Goal: Task Accomplishment & Management: Manage account settings

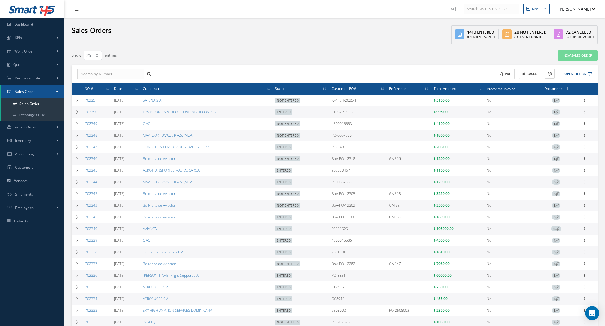
select select "25"
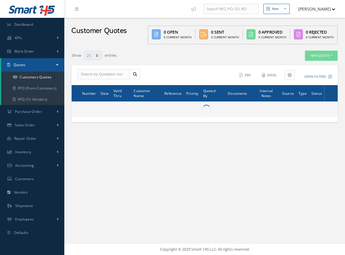
select select "25"
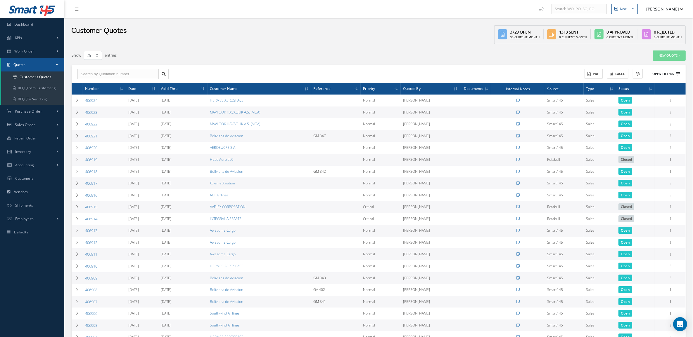
click at [344, 72] on button "Open Filters" at bounding box center [663, 74] width 33 height 10
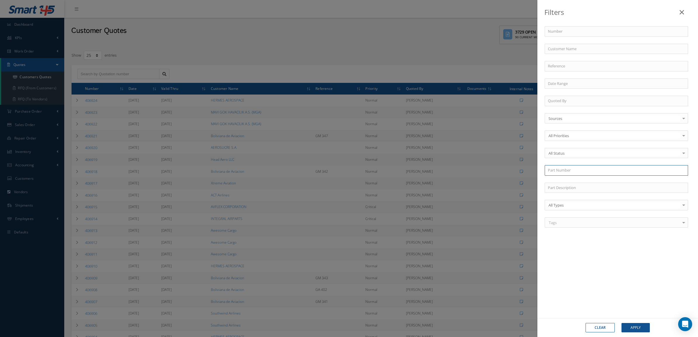
click at [344, 169] on input "text" at bounding box center [616, 170] width 143 height 11
click at [344, 184] on div "CH31723" at bounding box center [616, 181] width 137 height 6
type input "CH31723"
click at [344, 254] on button "Apply" at bounding box center [636, 327] width 28 height 9
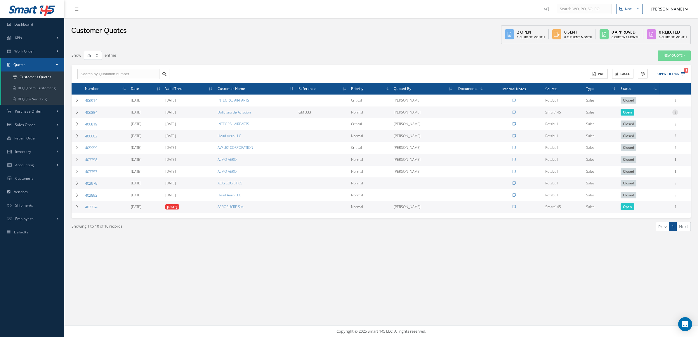
click at [344, 112] on icon at bounding box center [676, 112] width 6 height 5
click at [344, 145] on link "Convert to Sales Order" at bounding box center [649, 149] width 46 height 12
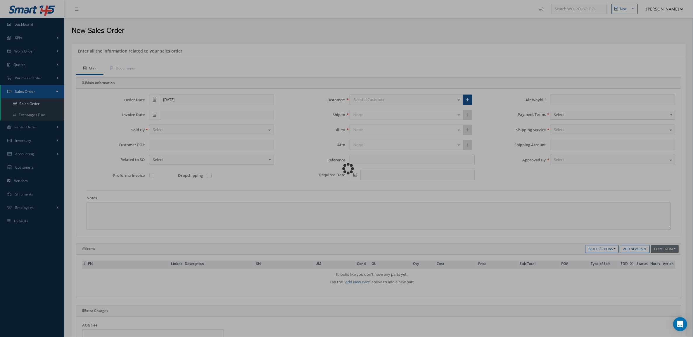
type input "GM 333"
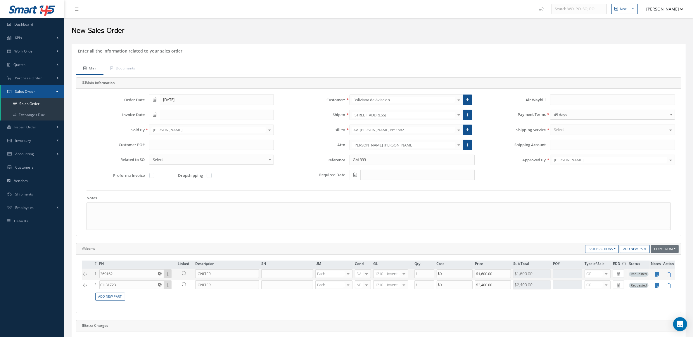
click at [669, 278] on icon at bounding box center [668, 275] width 5 height 5
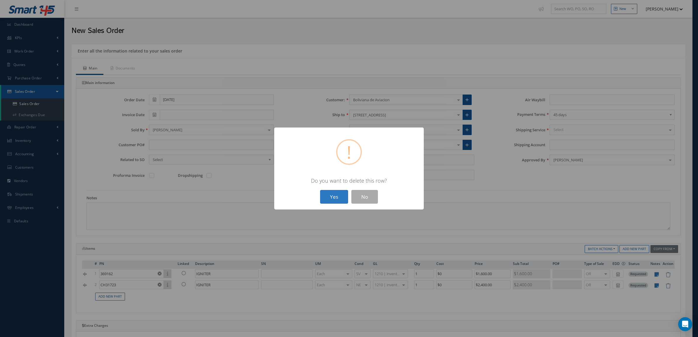
click at [335, 196] on button "Yes" at bounding box center [334, 197] width 28 height 14
type input "CH31723"
type input "$2,400"
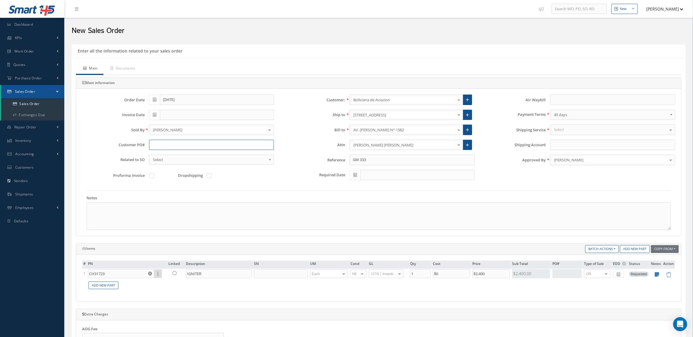
click at [193, 142] on input "text" at bounding box center [211, 145] width 125 height 11
type input "p"
type input "PO-12334"
click at [136, 65] on link "Documents" at bounding box center [122, 69] width 38 height 12
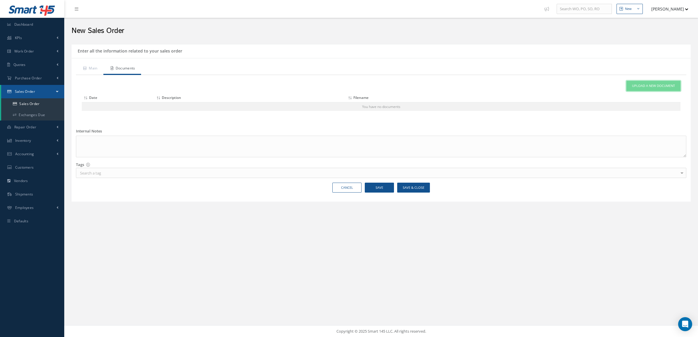
click at [645, 83] on link "Upload a New Document" at bounding box center [654, 86] width 54 height 10
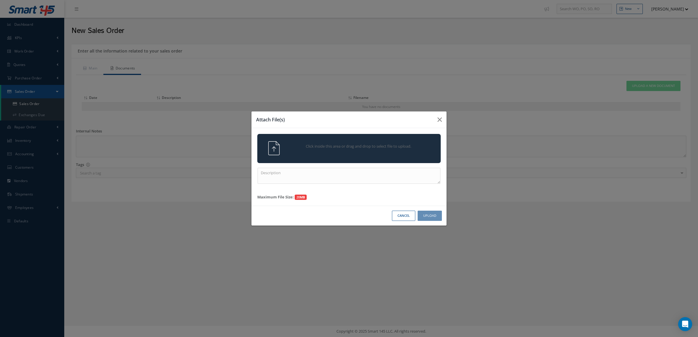
click at [399, 154] on div "Click inside this area or drag and drop to select file to upload." at bounding box center [349, 148] width 192 height 14
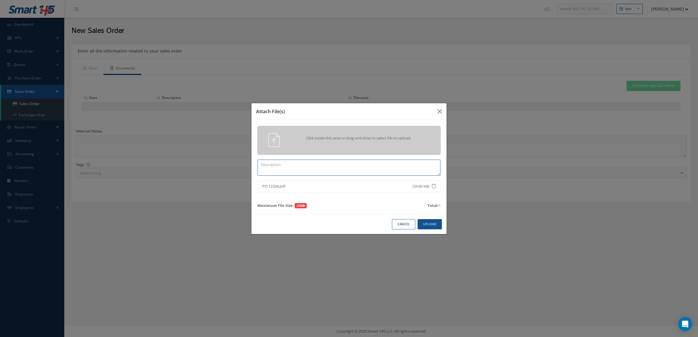
drag, startPoint x: 316, startPoint y: 165, endPoint x: 308, endPoint y: 170, distance: 9.0
click at [315, 166] on textarea at bounding box center [349, 168] width 183 height 16
type textarea "PO"
click at [431, 224] on button "Upload" at bounding box center [430, 224] width 24 height 10
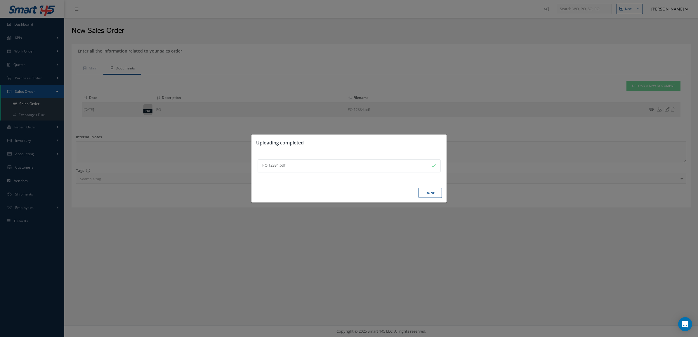
click at [427, 192] on button "Done" at bounding box center [430, 193] width 23 height 10
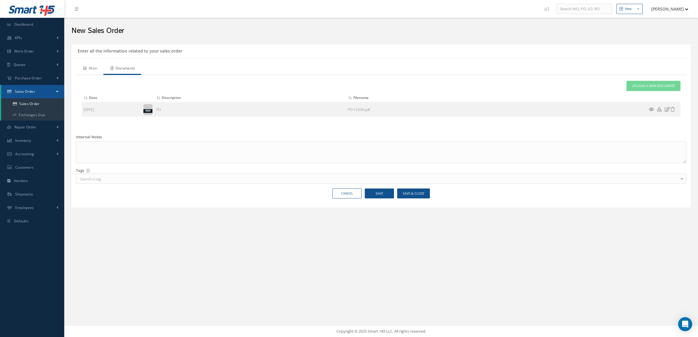
click at [91, 66] on link "Main" at bounding box center [89, 69] width 27 height 12
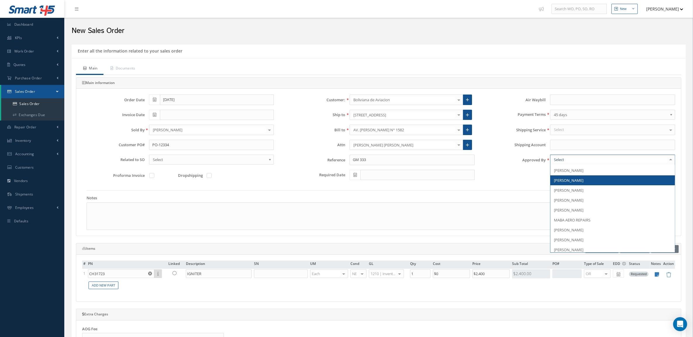
scroll to position [73, 0]
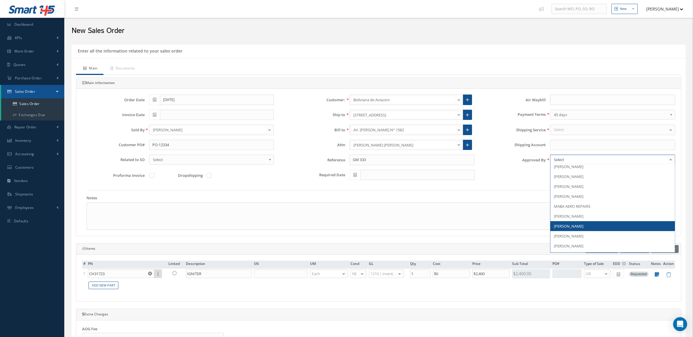
click at [586, 227] on span "[PERSON_NAME]" at bounding box center [612, 226] width 124 height 10
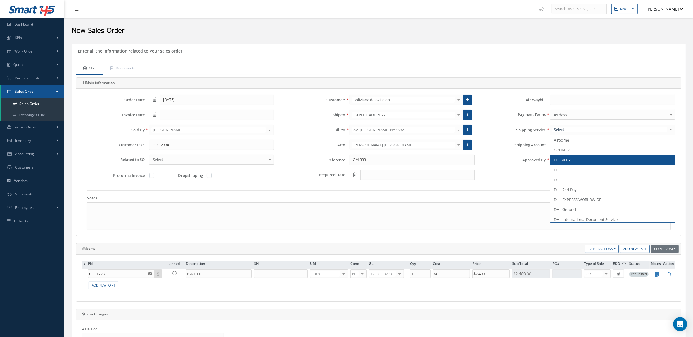
click at [563, 160] on span "DELIVERY" at bounding box center [562, 159] width 17 height 5
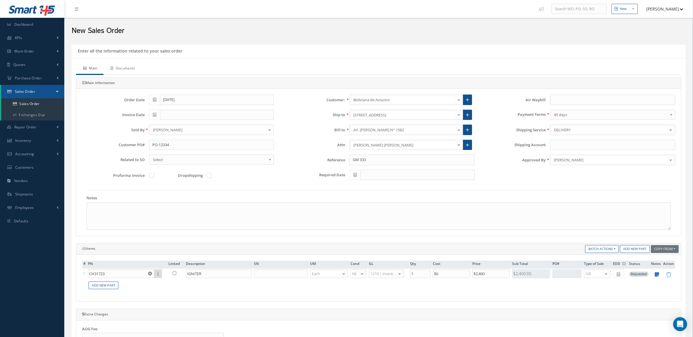
click at [129, 69] on link "Documents" at bounding box center [122, 69] width 38 height 12
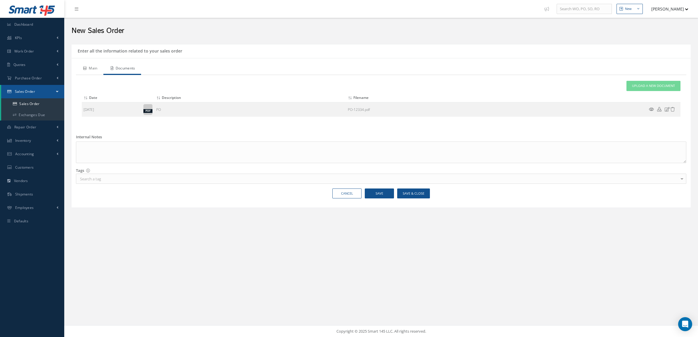
click at [88, 68] on link "Main" at bounding box center [89, 69] width 27 height 12
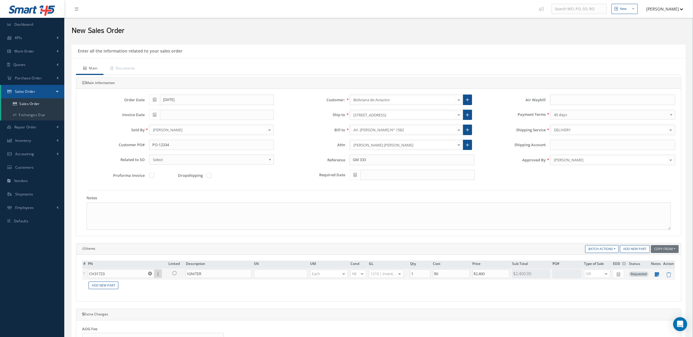
click at [659, 276] on td at bounding box center [655, 274] width 12 height 11
click at [658, 276] on icon at bounding box center [657, 274] width 4 height 5
type textarea "OEM TRACE."
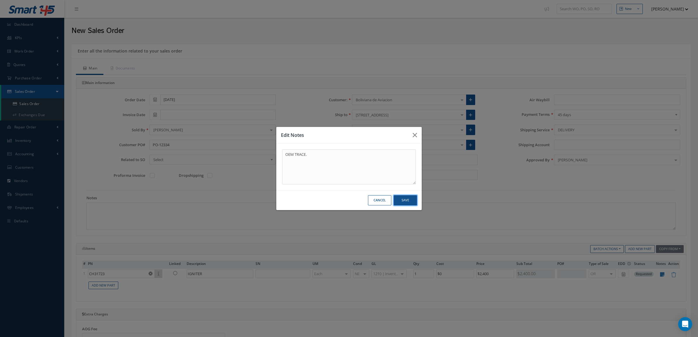
click at [403, 199] on button "Save" at bounding box center [405, 200] width 23 height 10
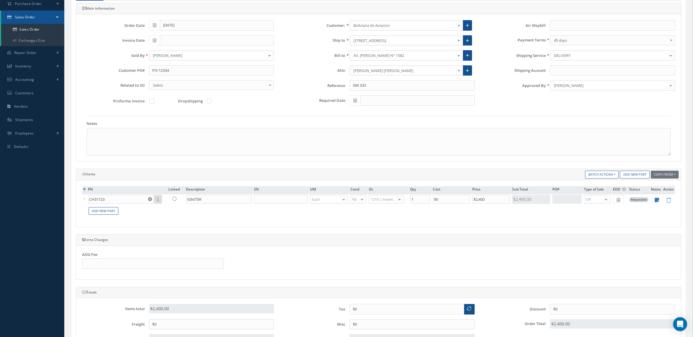
scroll to position [194, 0]
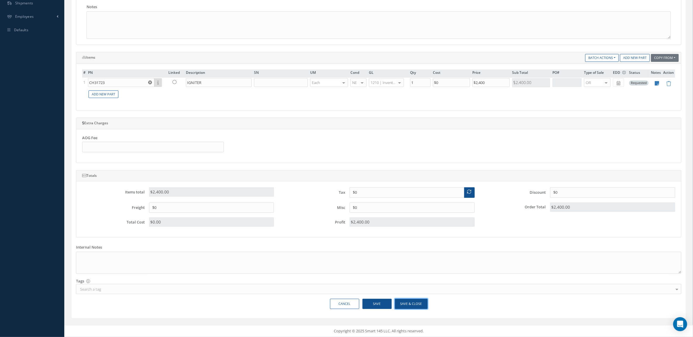
click at [408, 306] on button "Save & Close" at bounding box center [411, 304] width 33 height 10
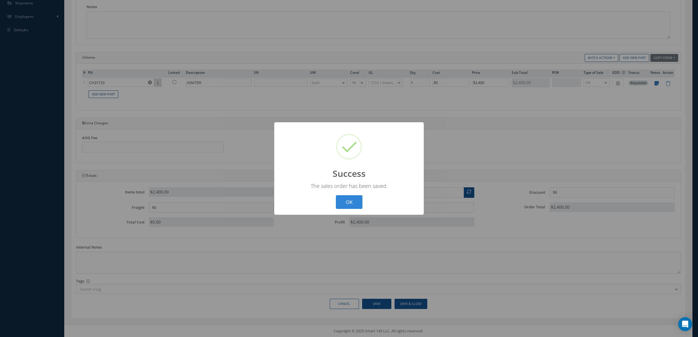
click at [342, 195] on div "? ! i Success × The sales order has been saved. OK Cancel" at bounding box center [349, 168] width 150 height 93
click at [344, 198] on button "OK" at bounding box center [349, 202] width 27 height 14
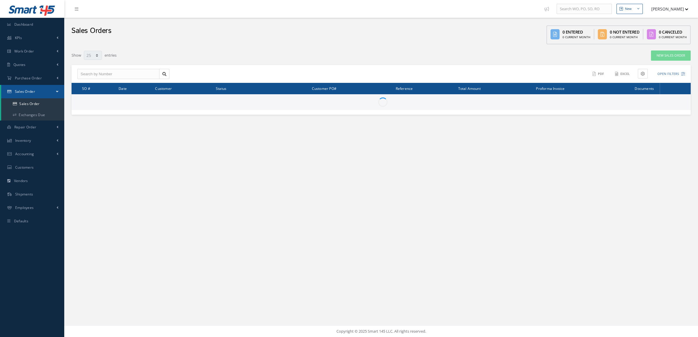
select select "25"
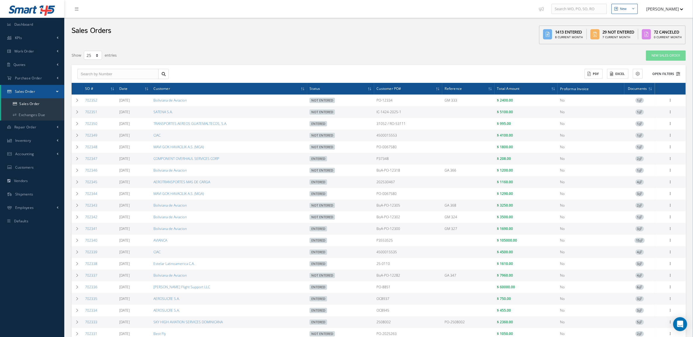
click at [664, 69] on button "Open Filters" at bounding box center [663, 74] width 33 height 10
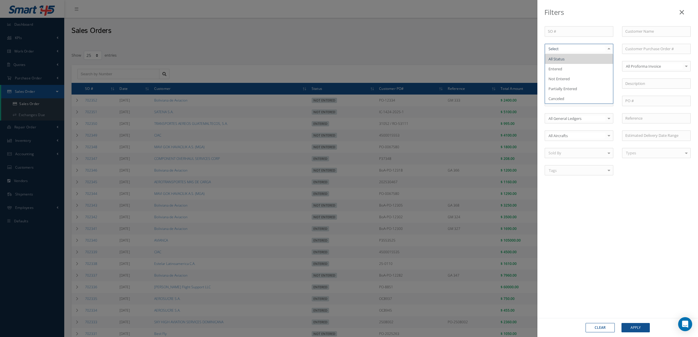
click at [588, 53] on div at bounding box center [579, 49] width 69 height 11
click at [589, 75] on span "Not Entered" at bounding box center [579, 79] width 68 height 10
click at [633, 331] on button "Apply" at bounding box center [636, 327] width 28 height 9
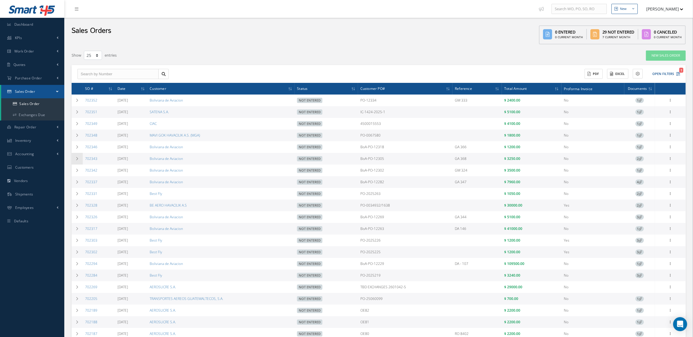
click at [77, 162] on td at bounding box center [77, 159] width 11 height 12
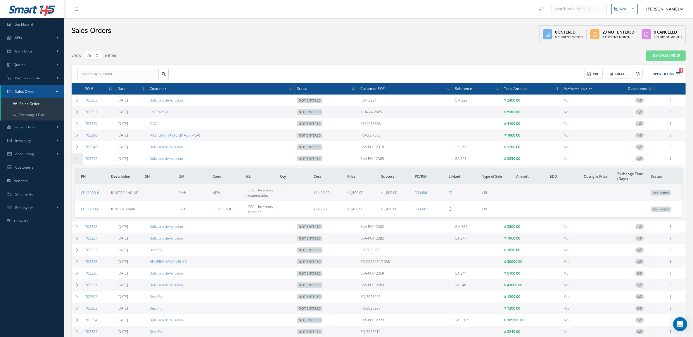
click at [77, 162] on td at bounding box center [77, 159] width 11 height 12
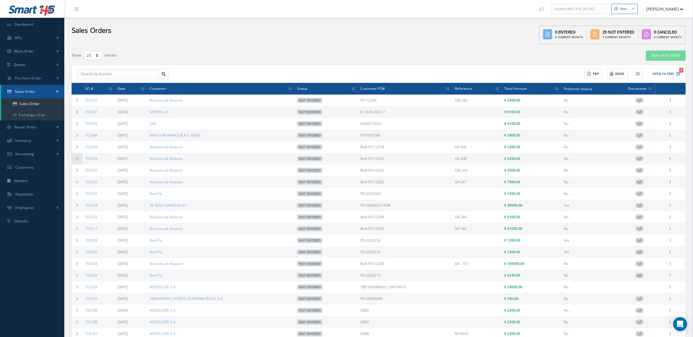
click at [77, 162] on td at bounding box center [77, 159] width 11 height 12
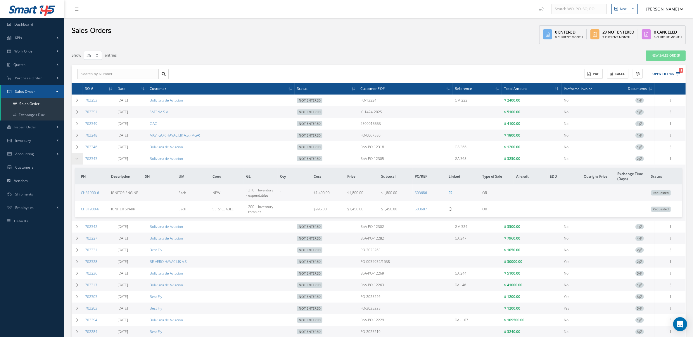
click at [77, 162] on td at bounding box center [77, 159] width 11 height 12
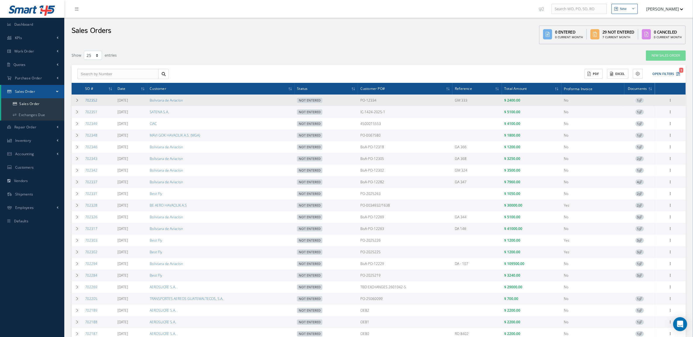
drag, startPoint x: 102, startPoint y: 102, endPoint x: 85, endPoint y: 100, distance: 17.6
click at [85, 100] on td "702352" at bounding box center [99, 101] width 32 height 12
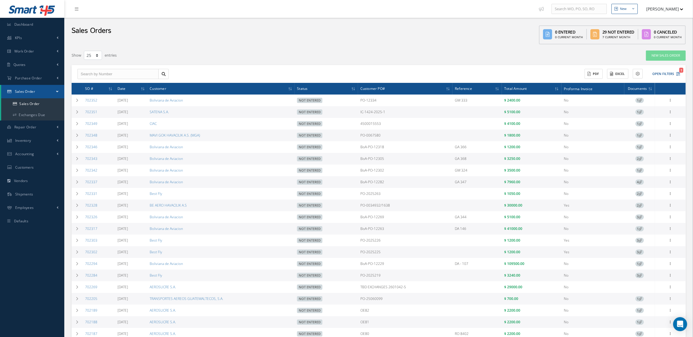
copy link "702352"
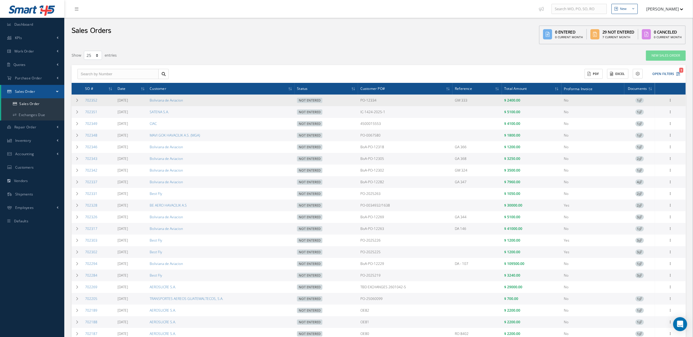
drag, startPoint x: 154, startPoint y: 102, endPoint x: 199, endPoint y: 104, distance: 45.7
click at [199, 104] on tr "702352 09/08/2025 Boliviana de Aviacion Not Entered PO-12334 GM 333 $ 2400.00 N…" at bounding box center [379, 101] width 614 height 12
copy tr "Boliviana de Aviacion"
drag, startPoint x: 365, startPoint y: 102, endPoint x: 390, endPoint y: 104, distance: 25.0
click at [390, 104] on td "PO-12334" at bounding box center [405, 101] width 95 height 12
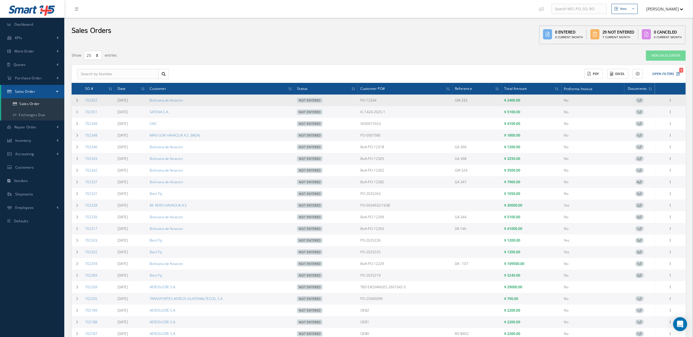
copy td "PO-12334"
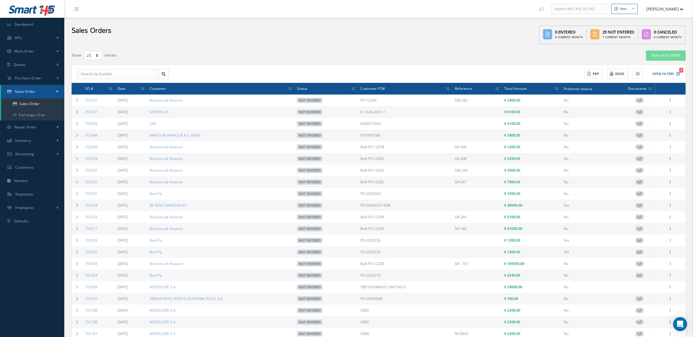
click at [603, 52] on div "New Sales Order" at bounding box center [559, 55] width 259 height 11
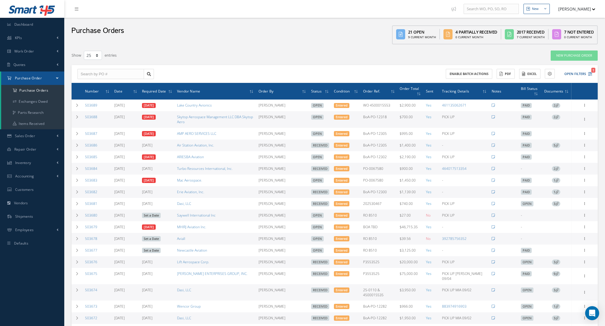
select select "25"
click at [566, 74] on button "Open Filters 1" at bounding box center [575, 74] width 33 height 10
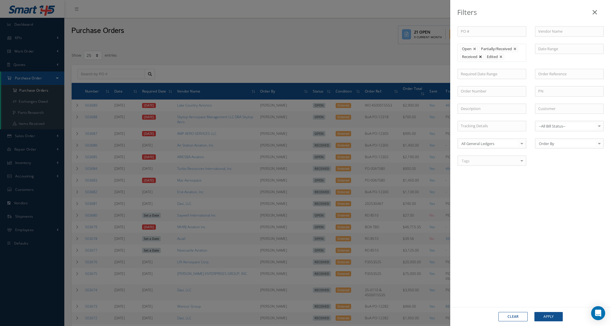
click at [481, 56] on link at bounding box center [481, 57] width 4 height 4
click at [543, 318] on button "Apply" at bounding box center [548, 316] width 28 height 9
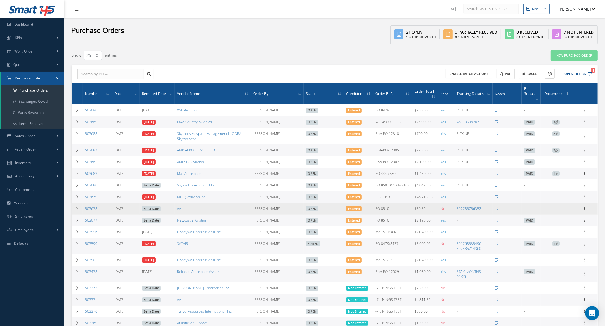
click at [463, 206] on td "392785756352" at bounding box center [473, 209] width 39 height 12
click at [464, 210] on link "392785756352" at bounding box center [469, 208] width 25 height 5
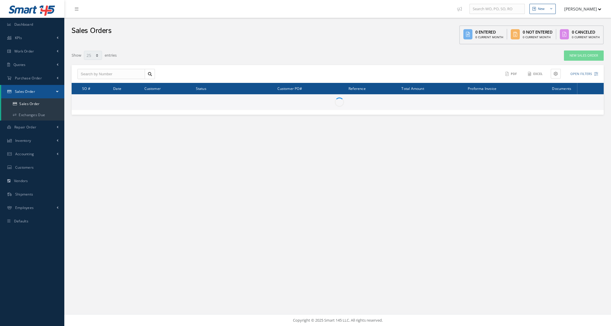
select select "25"
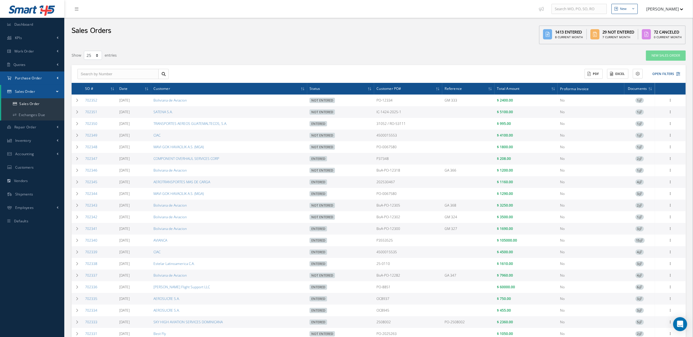
click at [30, 75] on link "Purchase Order" at bounding box center [32, 78] width 64 height 13
click at [37, 87] on a=1&status_id=2&status_id=3&status_id=5&collapsedFilters"] "Purchase Orders" at bounding box center [32, 90] width 63 height 11
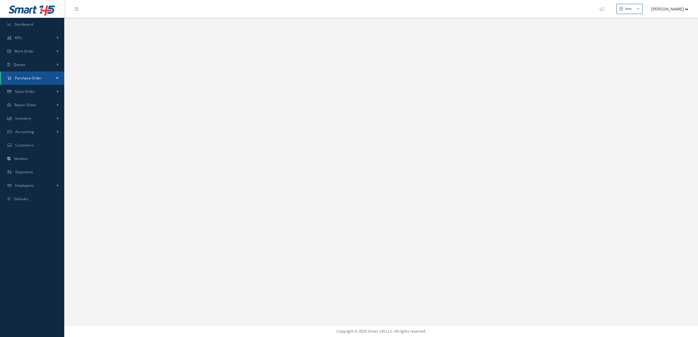
select select "25"
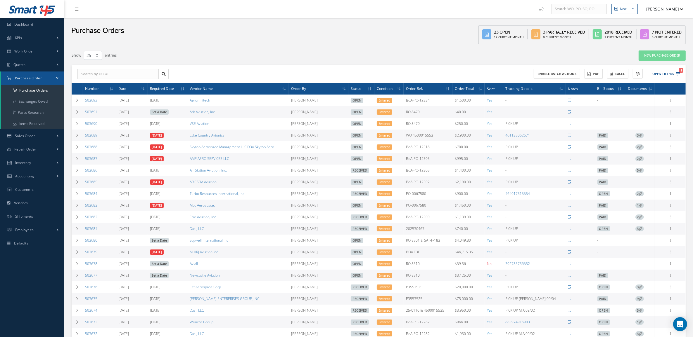
drag, startPoint x: 441, startPoint y: 113, endPoint x: 413, endPoint y: 113, distance: 28.0
click at [413, 113] on tr "503691 [DATE] Set a Date Ark Aviation, Inc [PERSON_NAME] Open Entered RO 8479 $…" at bounding box center [379, 112] width 614 height 12
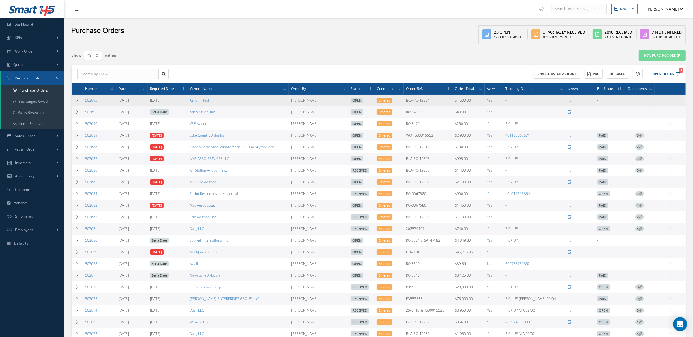
copy tr "RO 8479"
click at [226, 99] on td "Aeromilitech" at bounding box center [237, 101] width 101 height 12
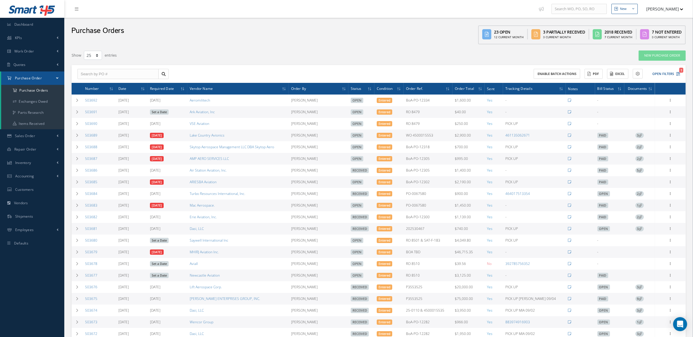
drag, startPoint x: 233, startPoint y: 112, endPoint x: 190, endPoint y: 115, distance: 42.7
click at [190, 115] on tr "503691 [DATE] Set a Date Ark Aviation, Inc [PERSON_NAME] Open Entered RO 8479 $…" at bounding box center [379, 112] width 614 height 12
copy tr "Ark Aviation, Inc"
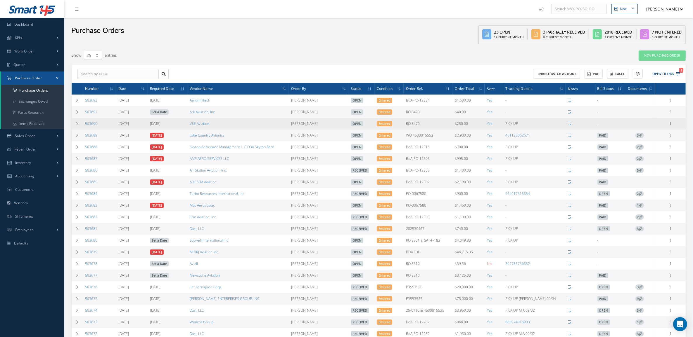
drag, startPoint x: 230, startPoint y: 122, endPoint x: 179, endPoint y: 124, distance: 51.2
click at [179, 124] on tr "503690 [DATE] [DATE] VSE Aviation [PERSON_NAME] Open Entered RO 8479 $250.00 Ye…" at bounding box center [379, 124] width 614 height 12
copy tr "VSE Aviation"
drag, startPoint x: 104, startPoint y: 126, endPoint x: 81, endPoint y: 124, distance: 23.4
click at [81, 124] on tr "503690 [DATE] [DATE] VSE Aviation [PERSON_NAME] Open Entered RO 8479 $250.00 Ye…" at bounding box center [379, 124] width 614 height 12
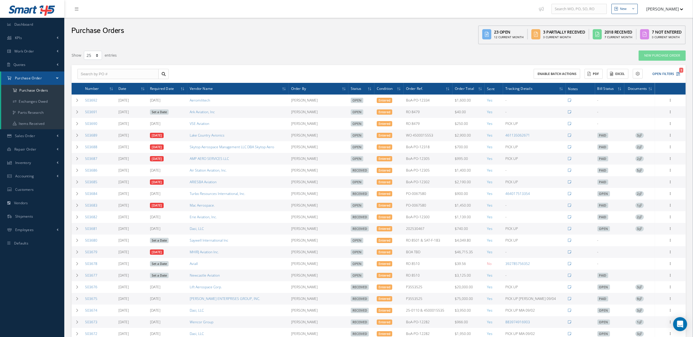
copy tr "503690"
click at [605, 53] on div "New Purchase Order" at bounding box center [559, 55] width 259 height 11
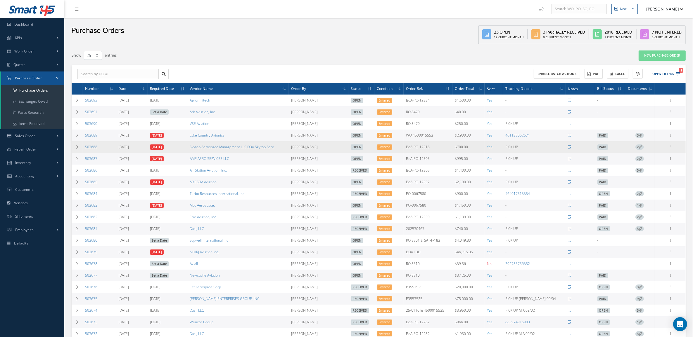
click at [642, 145] on link "2" at bounding box center [639, 147] width 8 height 5
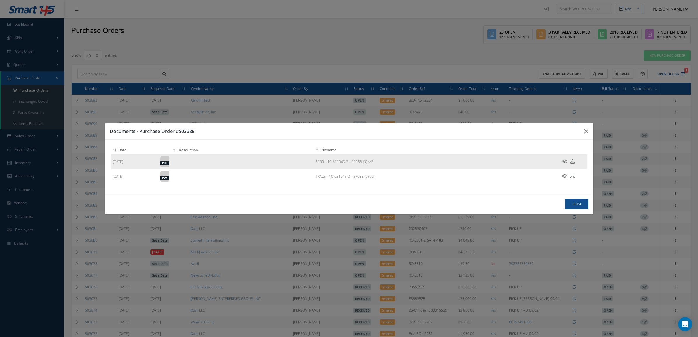
click at [564, 163] on icon at bounding box center [564, 162] width 5 height 4
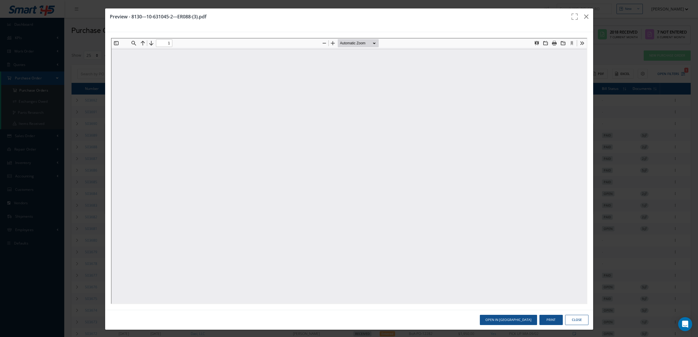
type input "0"
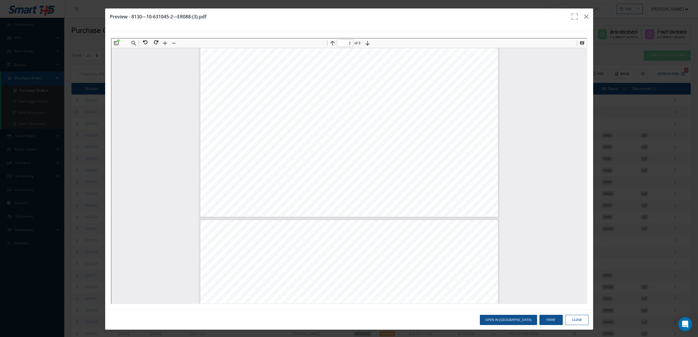
type input "3"
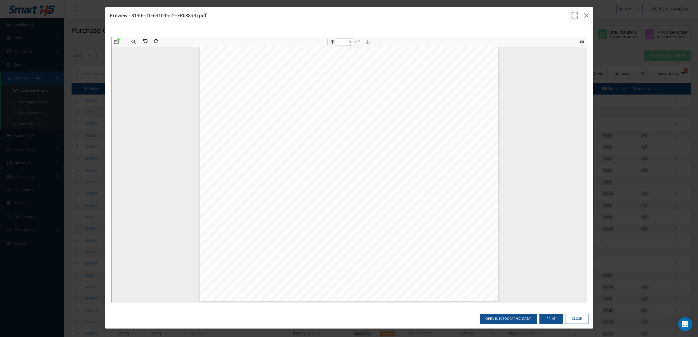
scroll to position [801, 0]
click at [584, 18] on icon "button" at bounding box center [586, 15] width 4 height 7
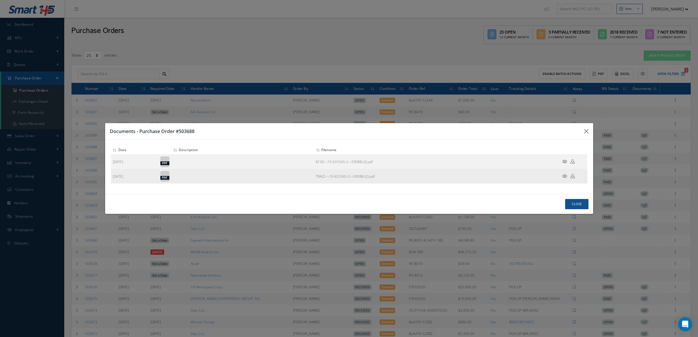
click at [564, 177] on icon at bounding box center [564, 176] width 5 height 4
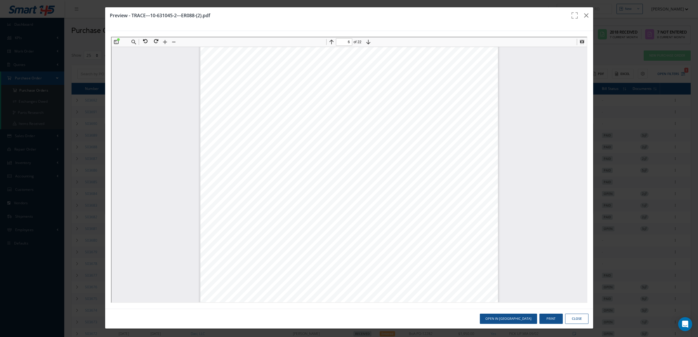
scroll to position [2009, 0]
click at [399, 322] on div "Open in New Tab Print Close" at bounding box center [349, 319] width 488 height 20
type input "1"
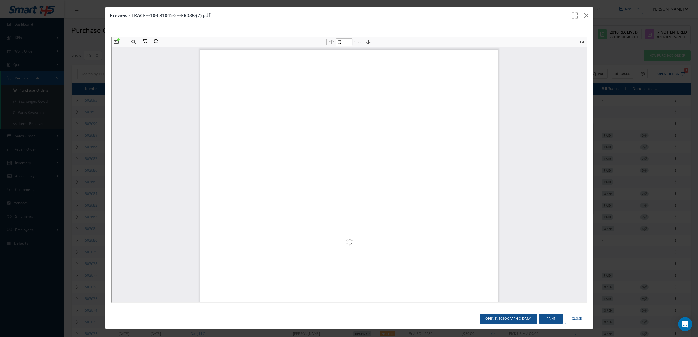
drag, startPoint x: 580, startPoint y: 120, endPoint x: 695, endPoint y: 65, distance: 127.6
click at [621, 57] on div "Preview - TRACE---10-631045-2---ER088-(2).pdf Open in New Tab Print Close" at bounding box center [349, 168] width 698 height 337
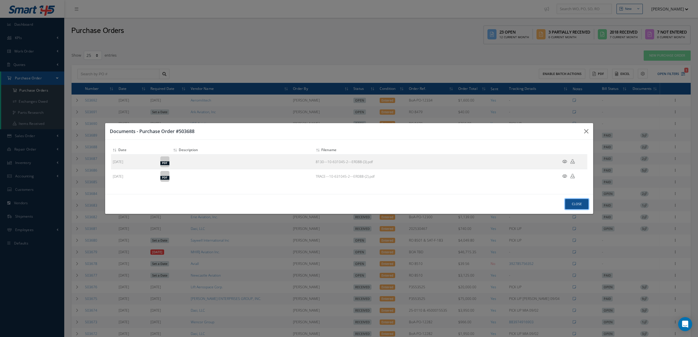
click at [576, 205] on button "Close" at bounding box center [576, 204] width 23 height 10
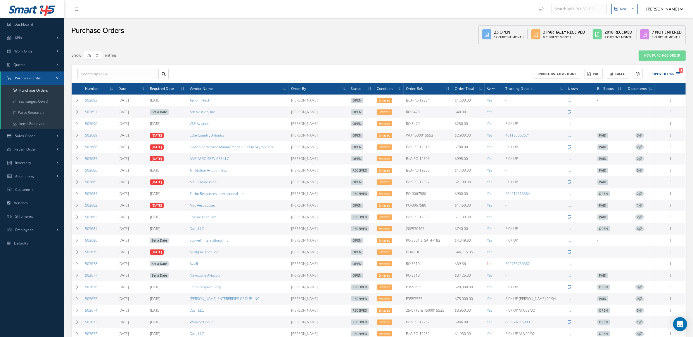
click at [637, 162] on span "2" at bounding box center [639, 158] width 8 height 5
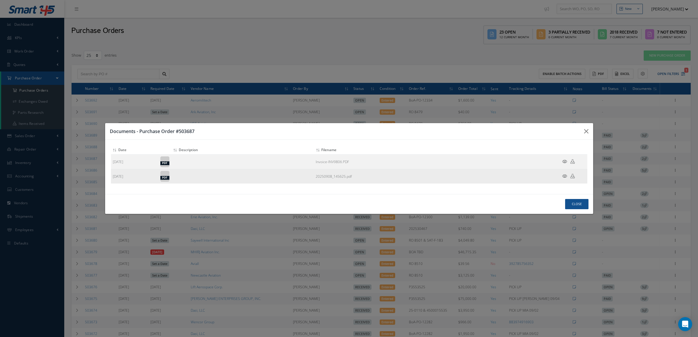
click at [564, 176] on icon at bounding box center [564, 176] width 5 height 4
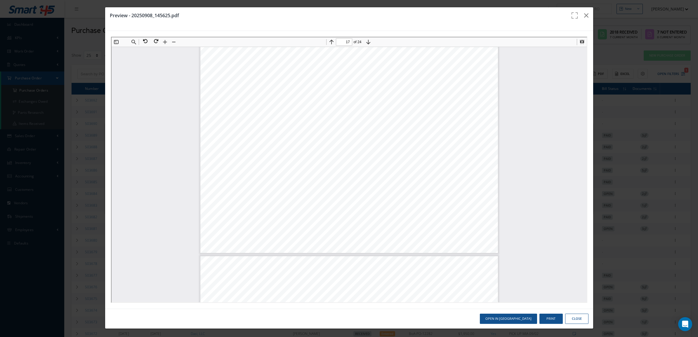
scroll to position [6467, 0]
type input "24"
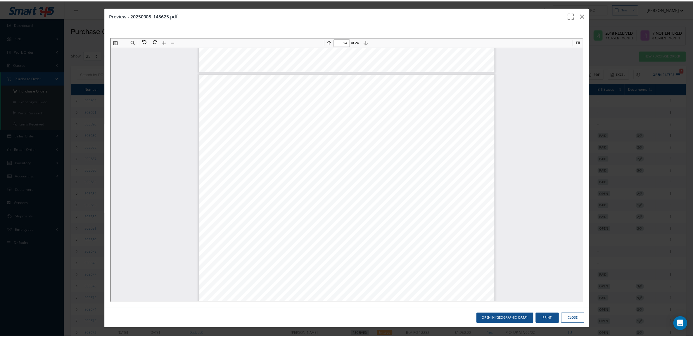
scroll to position [8857, 0]
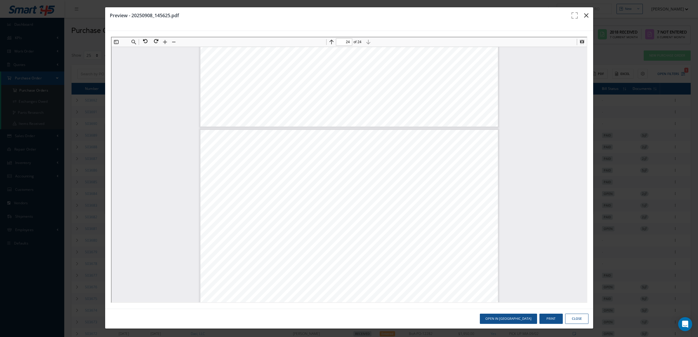
click at [584, 12] on icon "button" at bounding box center [586, 15] width 4 height 7
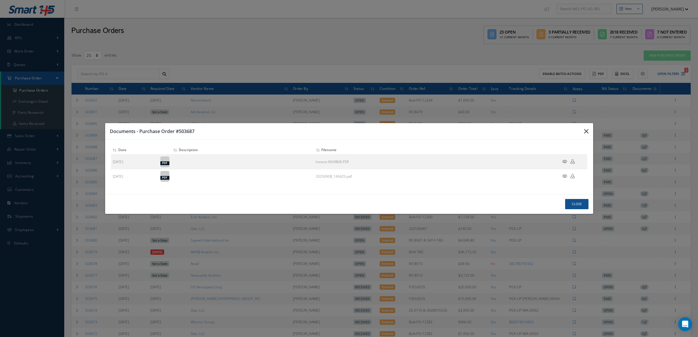
click at [586, 134] on icon "button" at bounding box center [586, 131] width 4 height 7
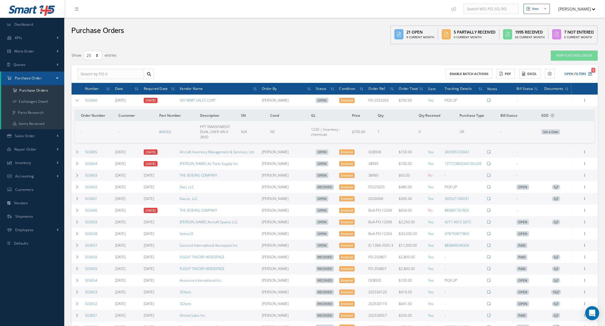
select select "25"
